Goal: Task Accomplishment & Management: Use online tool/utility

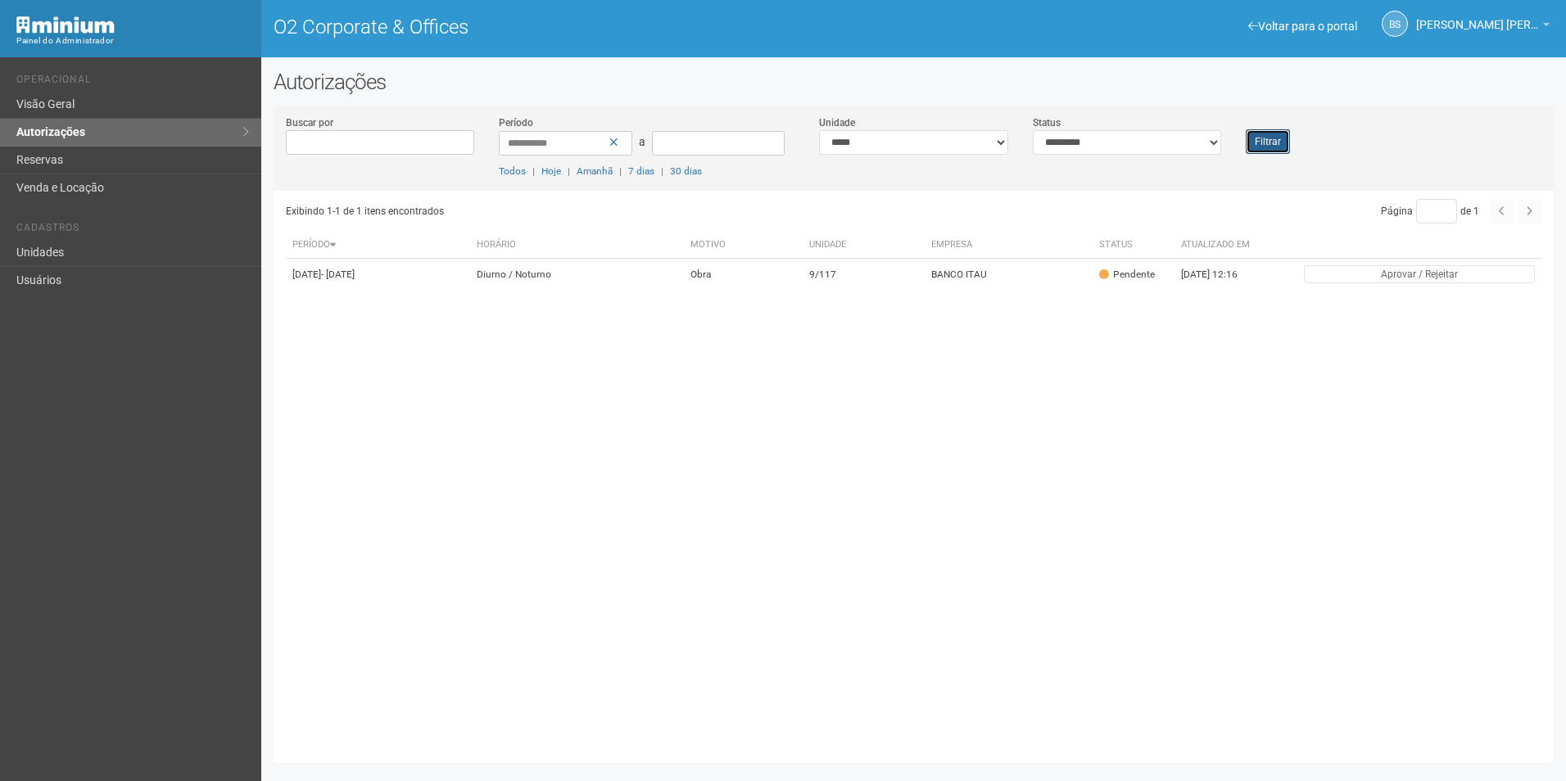
click at [1272, 151] on button "Filtrar" at bounding box center [1267, 141] width 44 height 25
click at [1265, 138] on button "Filtrar" at bounding box center [1267, 141] width 44 height 25
click at [1279, 151] on button "Filtrar" at bounding box center [1267, 141] width 44 height 25
click at [1260, 129] on button "Filtrar" at bounding box center [1267, 141] width 44 height 25
click at [1282, 143] on button "Filtrar" at bounding box center [1267, 141] width 44 height 25
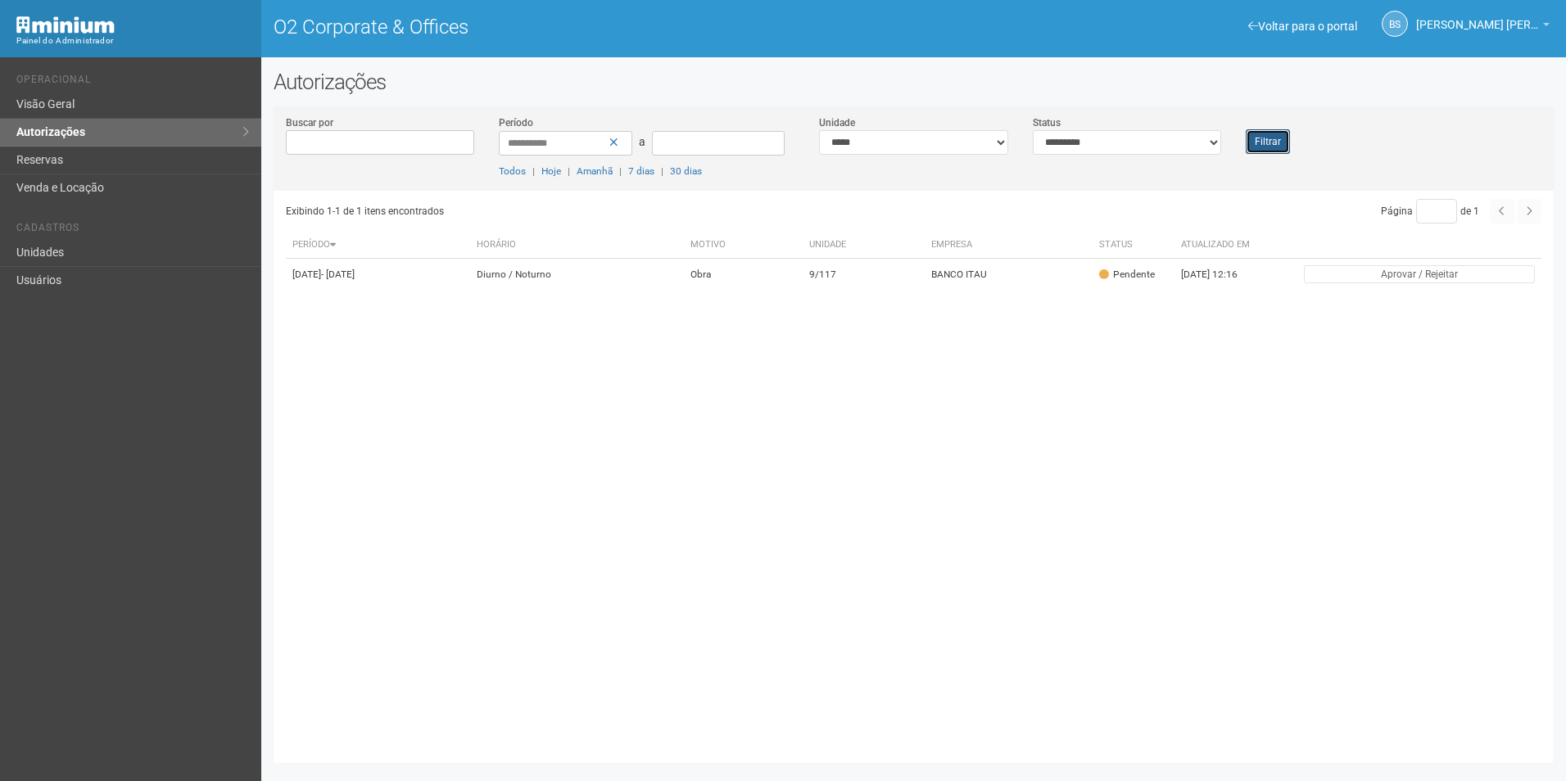
click at [1288, 139] on button "Filtrar" at bounding box center [1267, 141] width 44 height 25
click at [1273, 138] on button "Filtrar" at bounding box center [1267, 141] width 44 height 25
click at [1295, 151] on div "Filtrar" at bounding box center [1286, 134] width 106 height 39
click at [1281, 140] on button "Filtrar" at bounding box center [1267, 141] width 44 height 25
click at [1266, 144] on button "Filtrar" at bounding box center [1267, 141] width 44 height 25
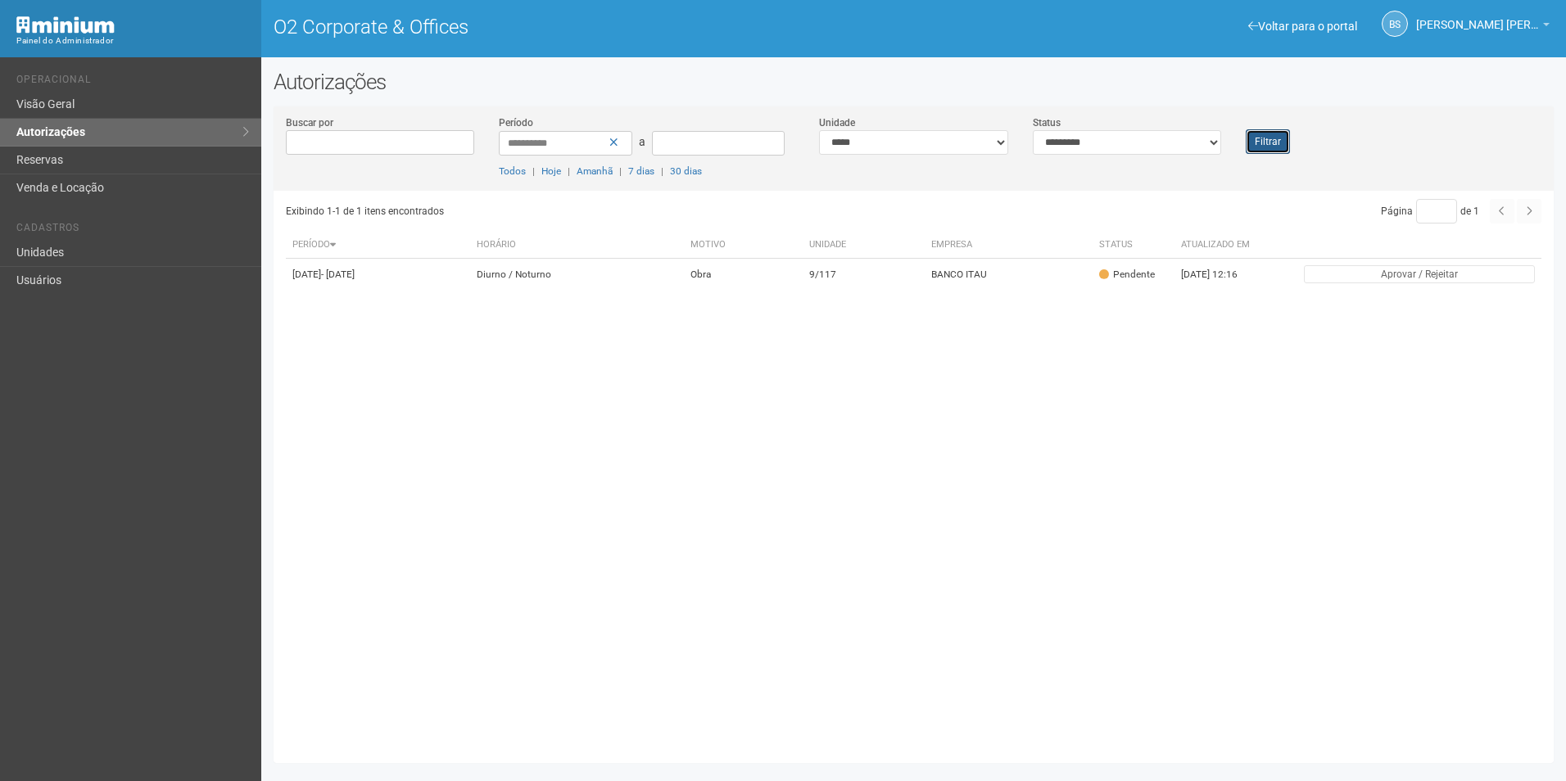
click at [1265, 149] on button "Filtrar" at bounding box center [1267, 141] width 44 height 25
click at [1289, 138] on div "Filtrar" at bounding box center [1286, 134] width 106 height 39
click at [1285, 138] on button "Filtrar" at bounding box center [1267, 141] width 44 height 25
click at [1260, 153] on button "Filtrar" at bounding box center [1267, 141] width 44 height 25
click at [181, 248] on link "Unidades" at bounding box center [130, 253] width 261 height 28
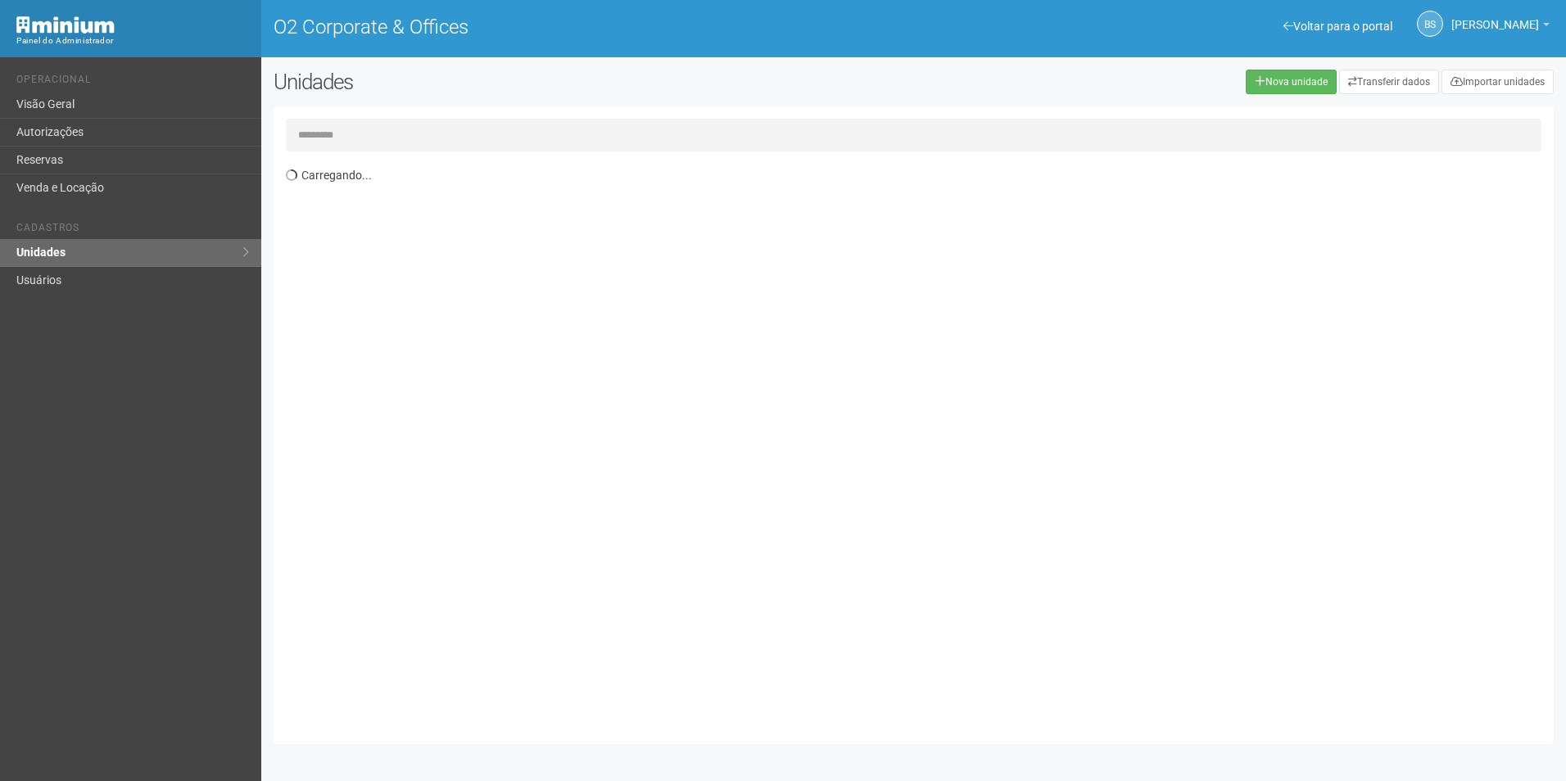
click at [548, 135] on input "text" at bounding box center [913, 135] width 1255 height 33
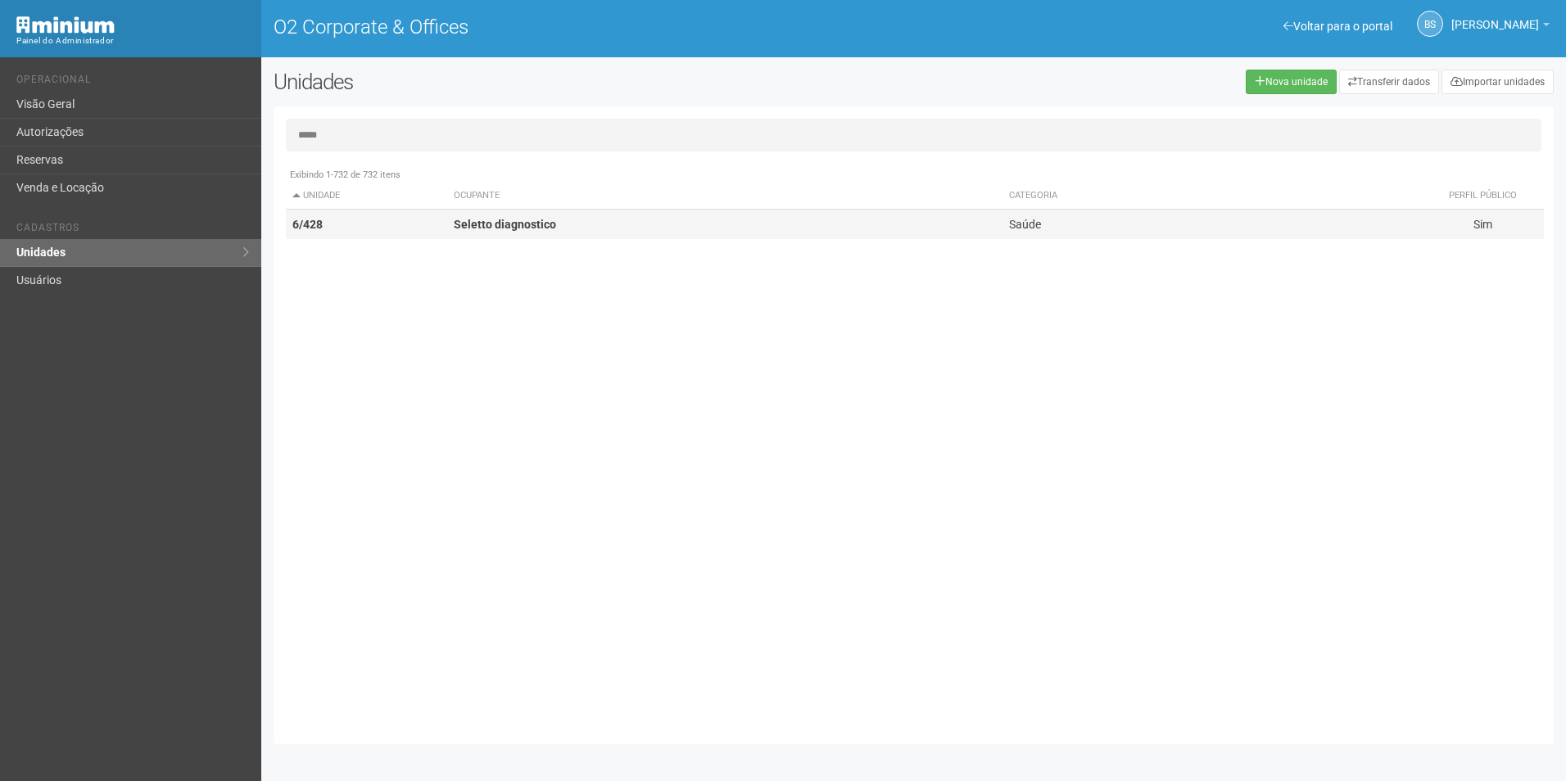
type input "*****"
click at [623, 230] on td "Seletto diagnostico" at bounding box center [724, 225] width 555 height 30
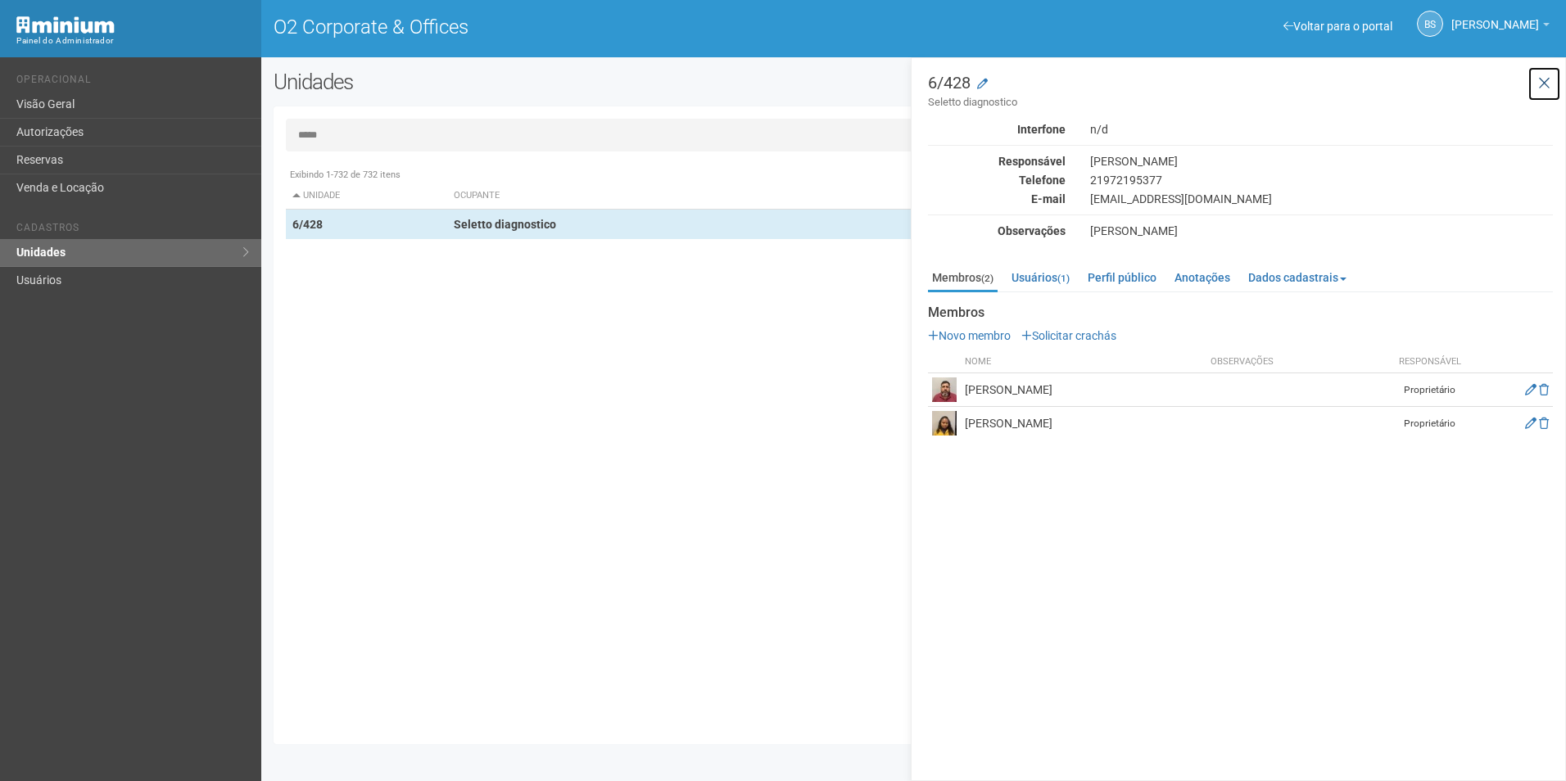
click at [1534, 88] on button at bounding box center [1544, 83] width 34 height 35
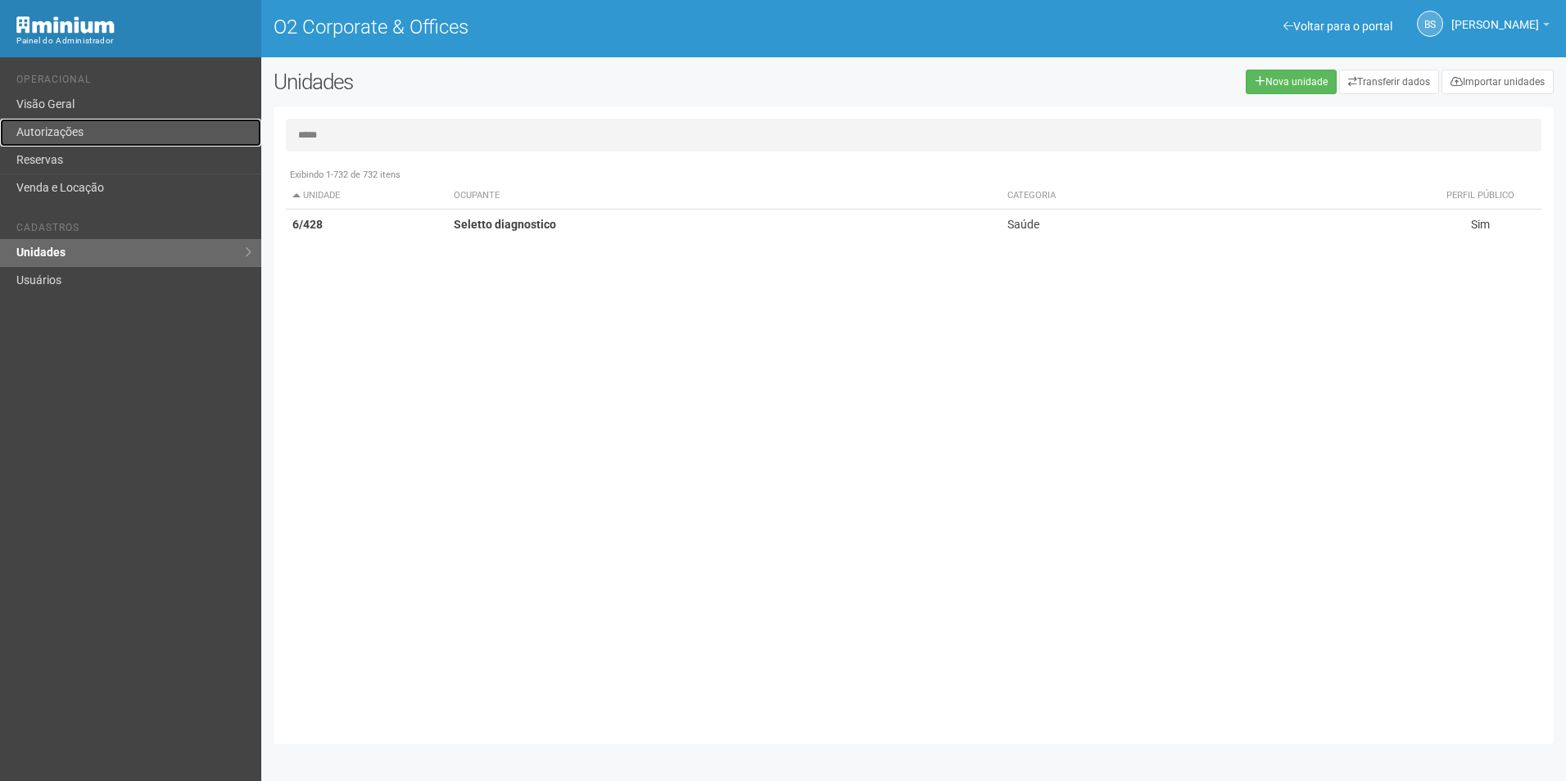
click at [113, 127] on link "Autorizações" at bounding box center [130, 133] width 261 height 28
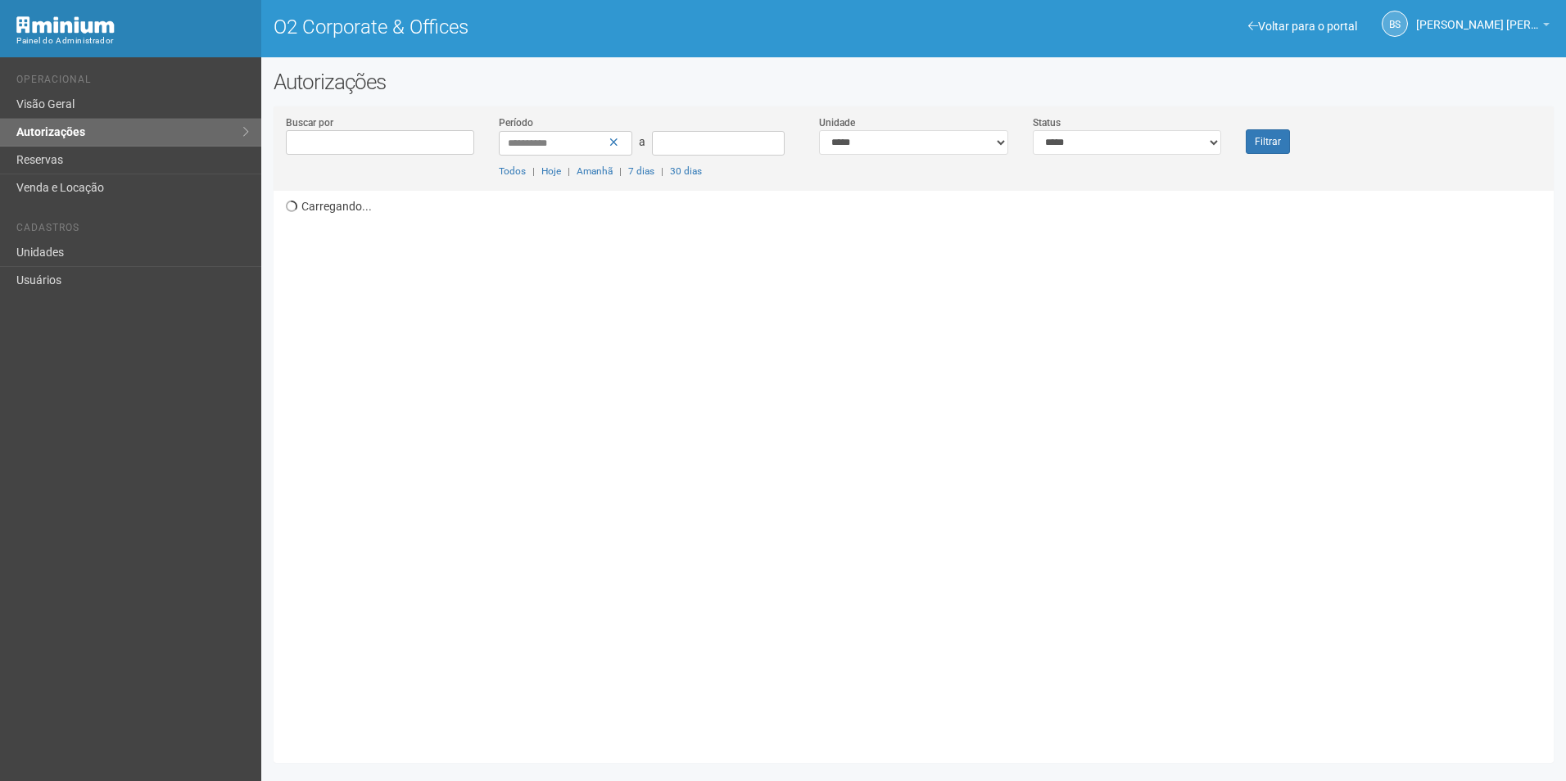
click at [1064, 154] on div "**********" at bounding box center [913, 153] width 1280 height 76
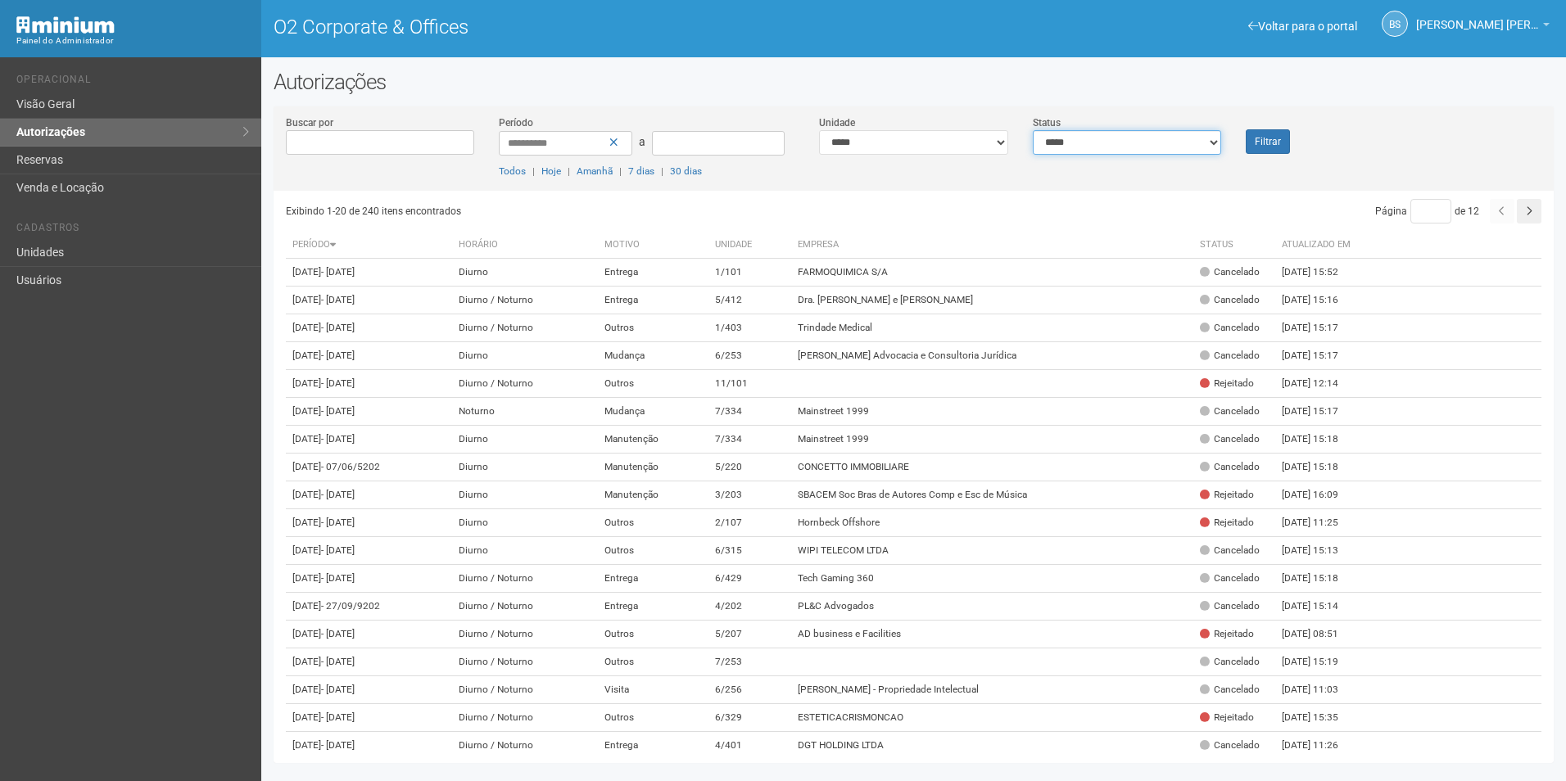
click at [1064, 143] on select "**********" at bounding box center [1127, 142] width 189 height 25
select select "*"
click at [1033, 130] on select "**********" at bounding box center [1127, 142] width 189 height 25
click at [1285, 142] on button "Filtrar" at bounding box center [1267, 141] width 44 height 25
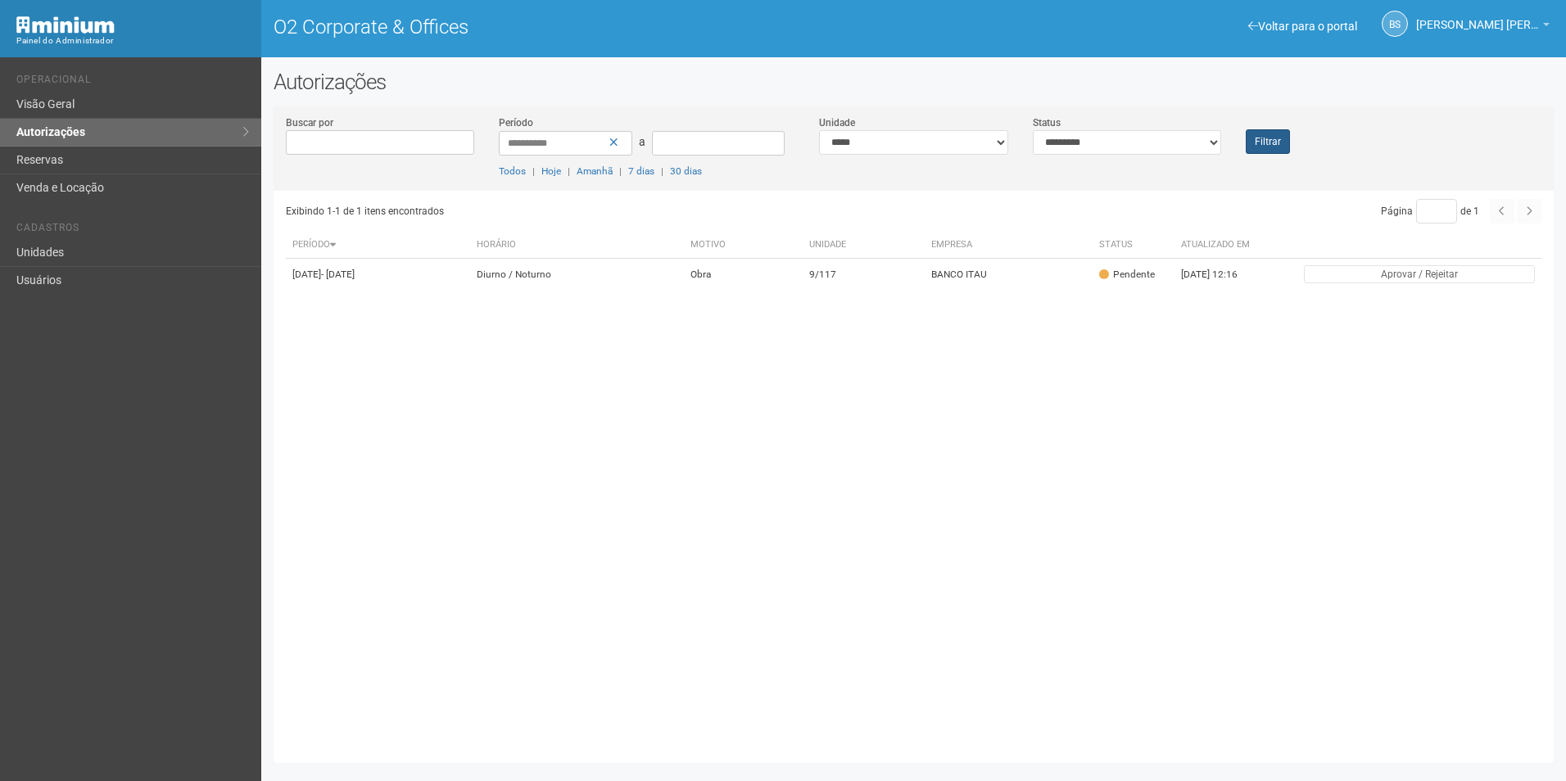
drag, startPoint x: 1265, startPoint y: 122, endPoint x: 1271, endPoint y: 130, distance: 10.0
click at [1265, 122] on div "Filtrar" at bounding box center [1286, 134] width 106 height 39
click at [1271, 131] on button "Filtrar" at bounding box center [1267, 141] width 44 height 25
click at [1244, 157] on div "**********" at bounding box center [913, 153] width 1280 height 76
click at [1256, 140] on button "Filtrar" at bounding box center [1267, 141] width 44 height 25
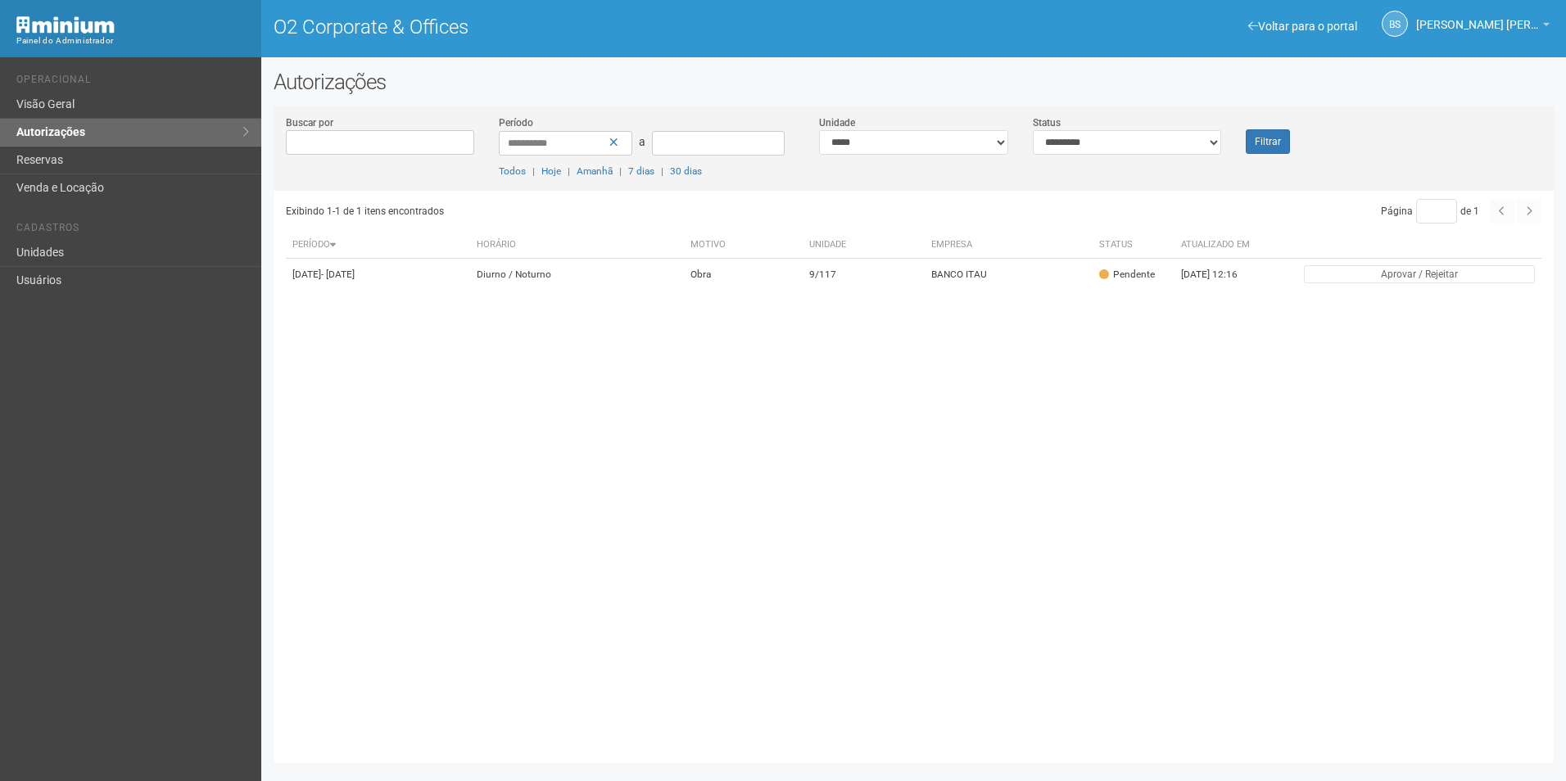
click at [1299, 142] on div "Filtrar" at bounding box center [1286, 134] width 106 height 39
click at [1286, 145] on button "Filtrar" at bounding box center [1267, 141] width 44 height 25
click at [1279, 151] on button "Filtrar" at bounding box center [1267, 141] width 44 height 25
click at [1293, 137] on div "Filtrar" at bounding box center [1286, 134] width 106 height 39
click at [1279, 145] on button "Filtrar" at bounding box center [1267, 141] width 44 height 25
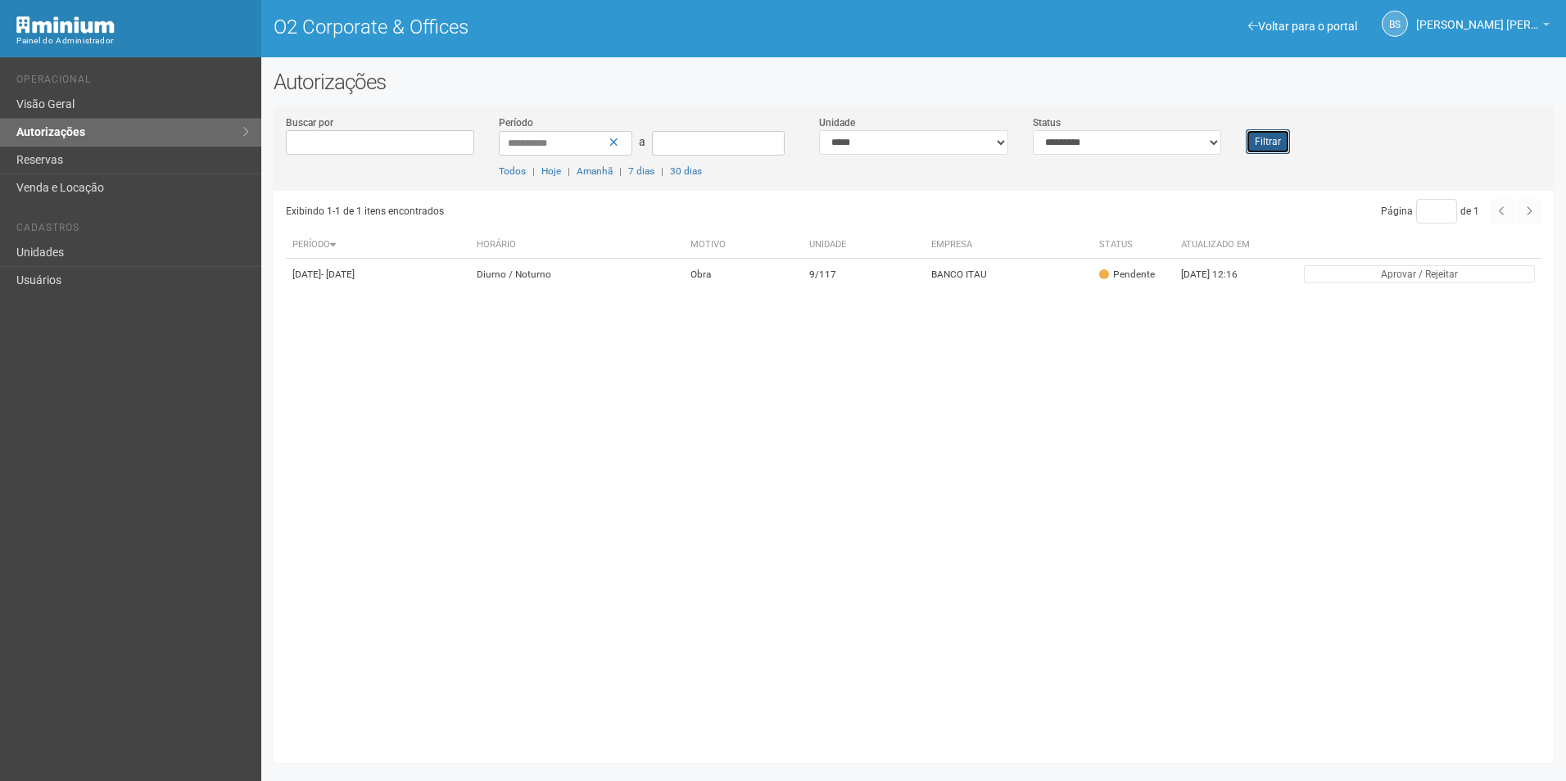
click at [1281, 146] on button "Filtrar" at bounding box center [1267, 141] width 44 height 25
click at [1280, 147] on button "Filtrar" at bounding box center [1267, 141] width 44 height 25
drag, startPoint x: 1296, startPoint y: 138, endPoint x: 1278, endPoint y: 141, distance: 18.3
click at [1284, 140] on div "Filtrar" at bounding box center [1286, 134] width 106 height 39
click at [1278, 141] on button "Filtrar" at bounding box center [1267, 141] width 44 height 25
